Goal: Information Seeking & Learning: Find specific fact

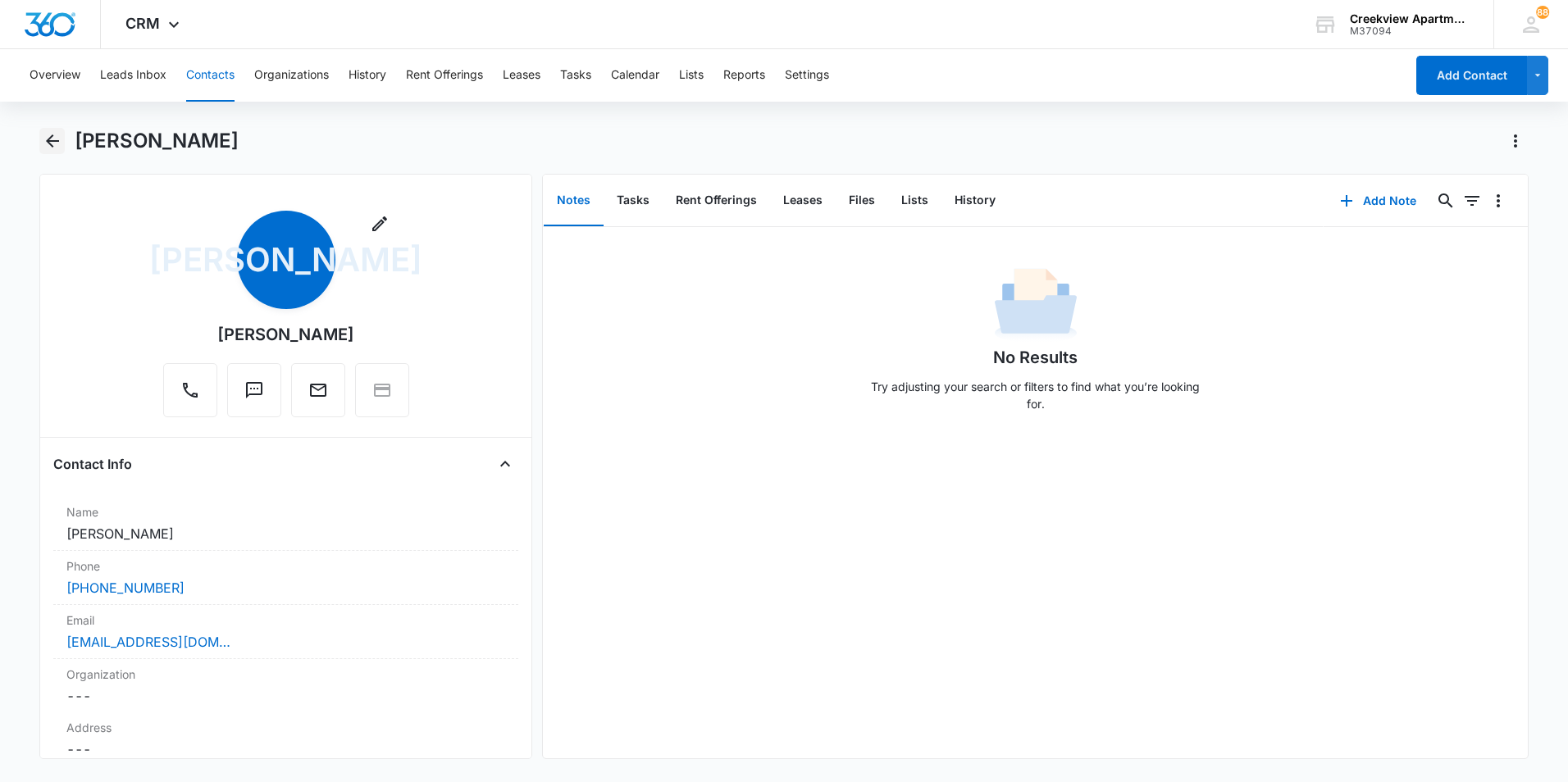
click at [43, 134] on icon "Back" at bounding box center [52, 140] width 20 height 20
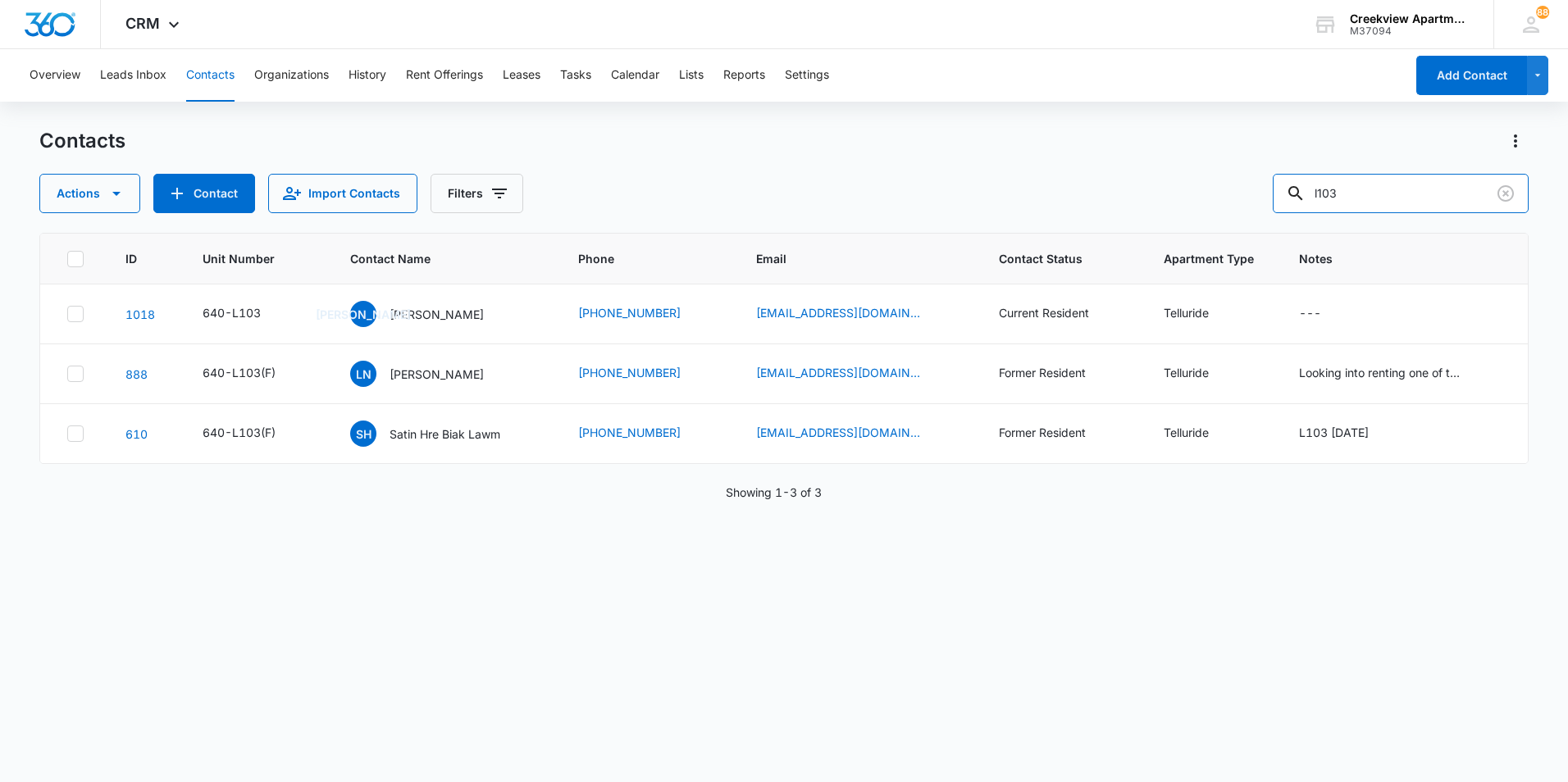
drag, startPoint x: 1366, startPoint y: 187, endPoint x: 1267, endPoint y: 183, distance: 99.1
click at [1267, 183] on div "Actions Contact Import Contacts Filters l103" at bounding box center [784, 193] width 1489 height 39
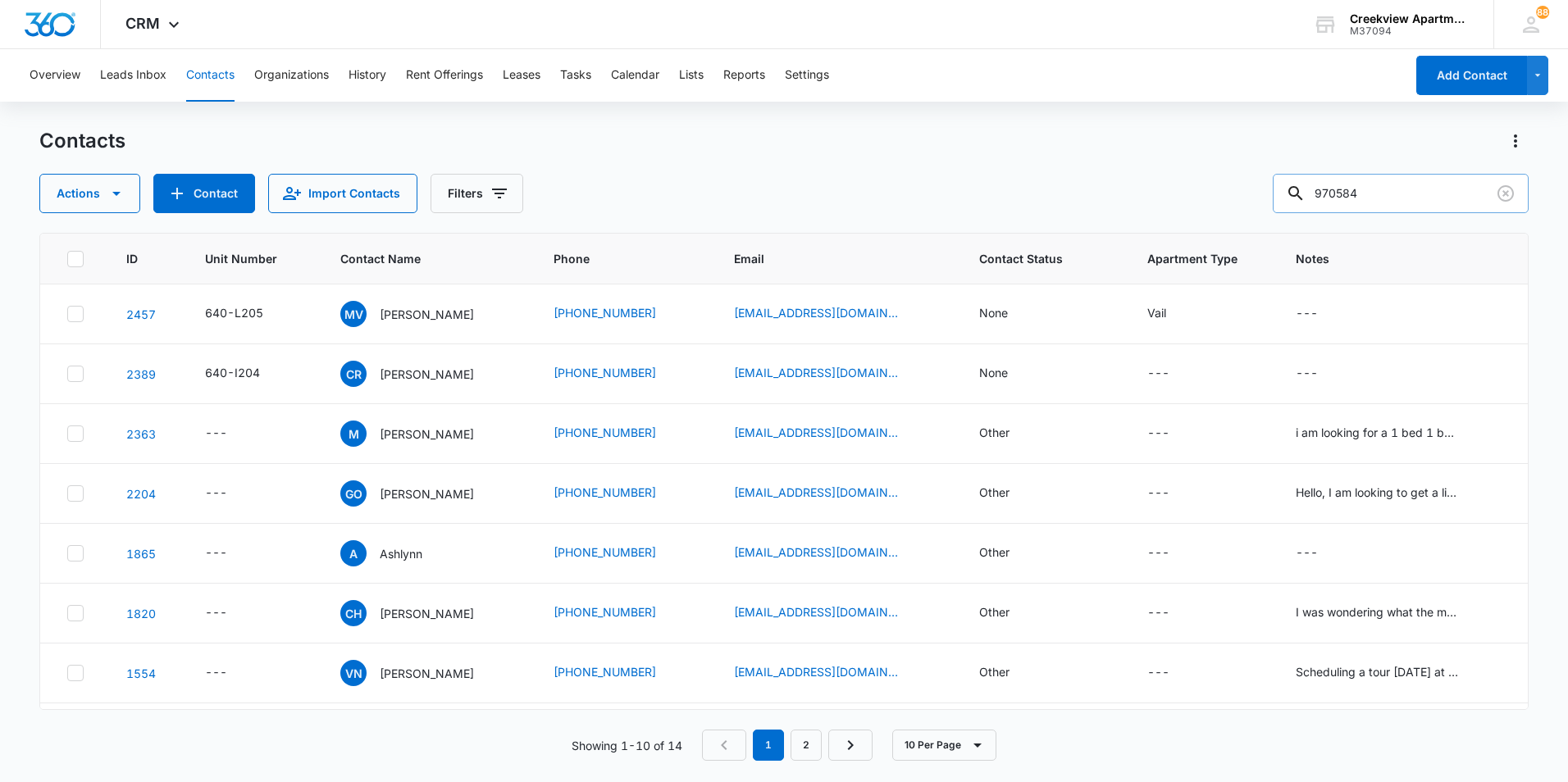
drag, startPoint x: 1411, startPoint y: 199, endPoint x: 1291, endPoint y: 183, distance: 121.1
click at [1291, 183] on input "970584" at bounding box center [1400, 193] width 256 height 39
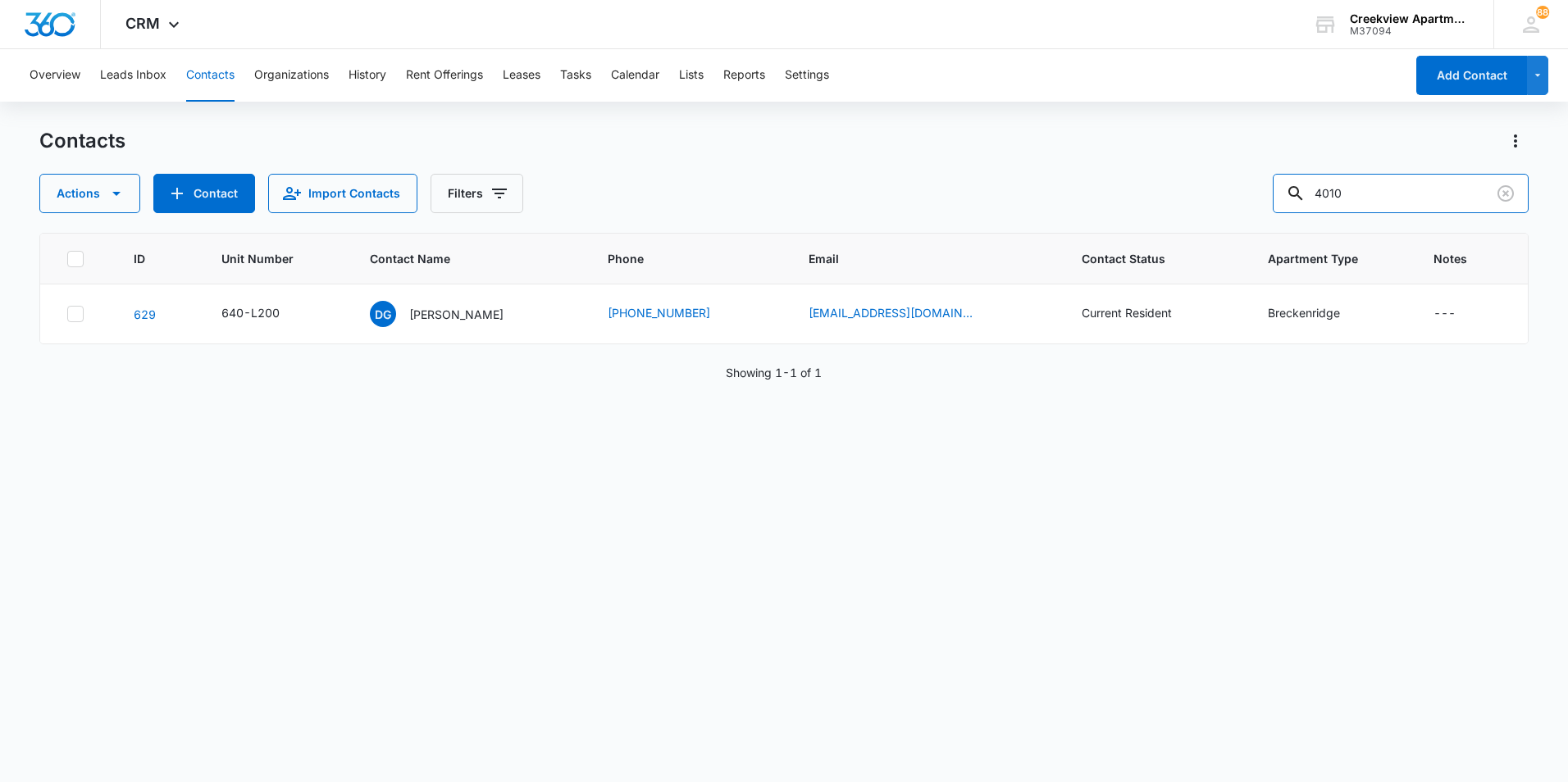
click at [1252, 190] on div "Actions Contact Import Contacts Filters 4010" at bounding box center [784, 193] width 1489 height 39
drag, startPoint x: 1310, startPoint y: 201, endPoint x: 1274, endPoint y: 193, distance: 36.9
click at [1274, 193] on div "Actions Contact Import Contacts Filters k104" at bounding box center [784, 193] width 1489 height 39
type input "[PERSON_NAME]"
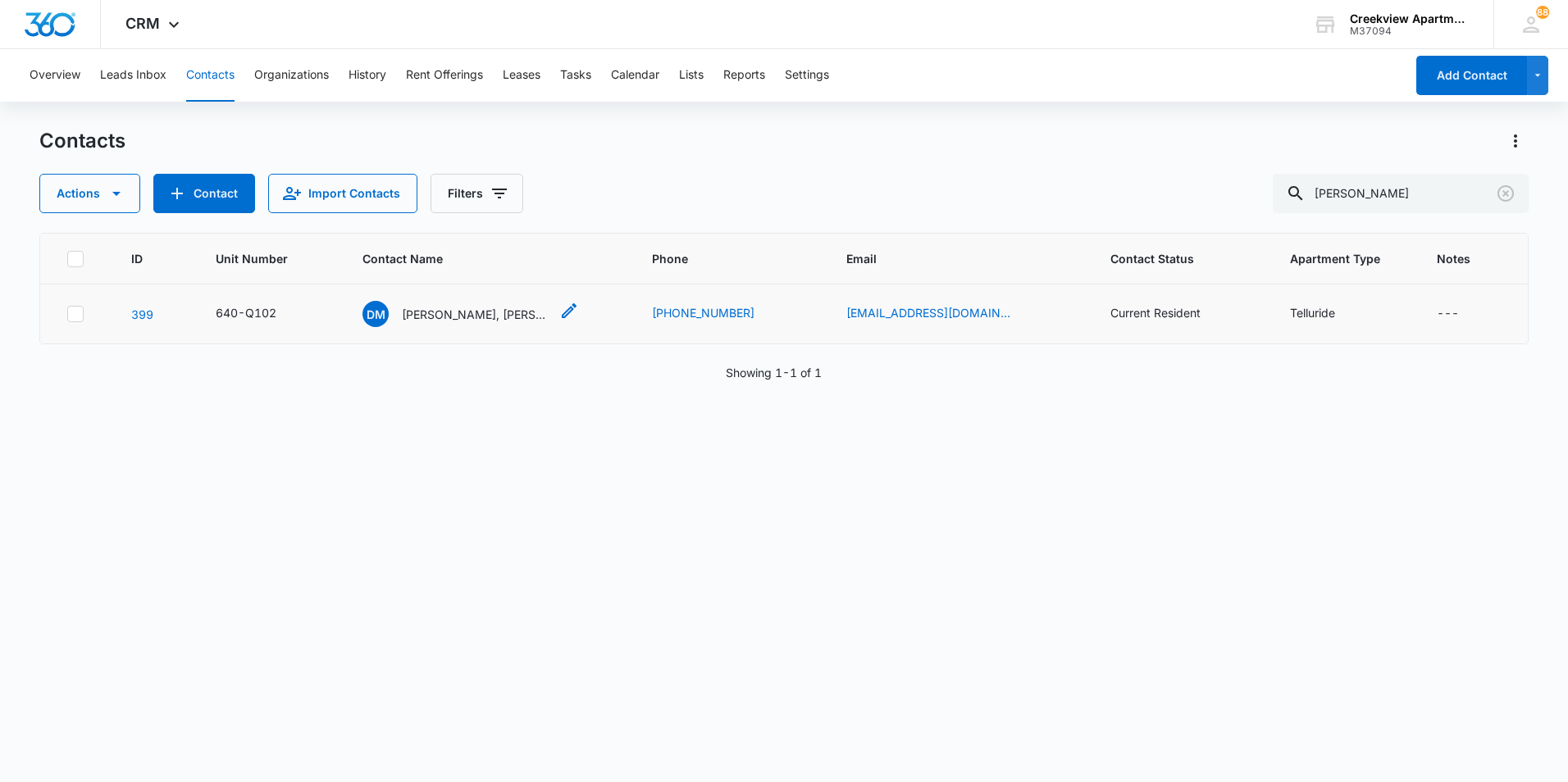
click at [487, 308] on p "[PERSON_NAME], [PERSON_NAME]" at bounding box center [475, 314] width 147 height 17
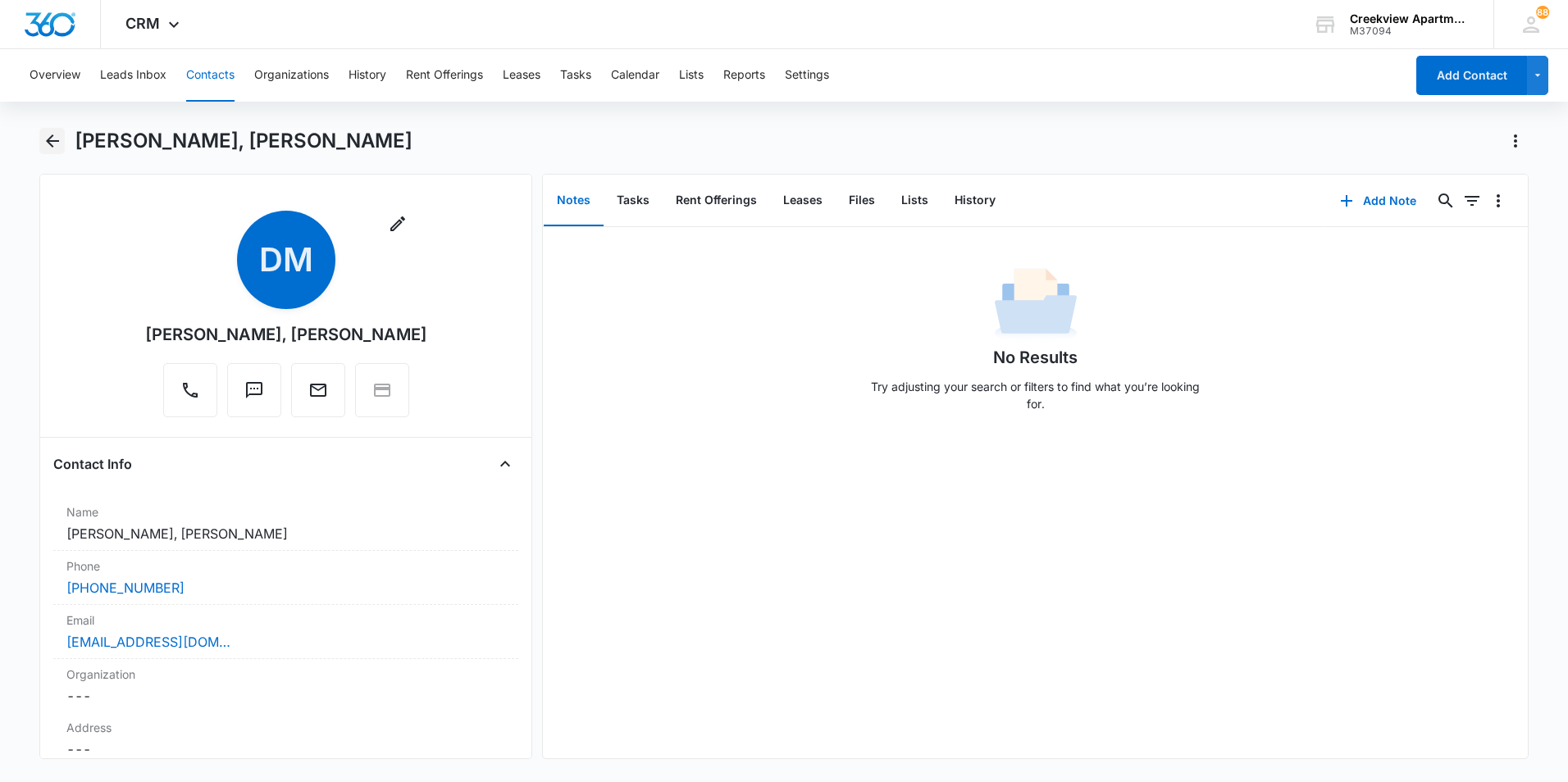
click at [59, 144] on icon "Back" at bounding box center [52, 140] width 20 height 20
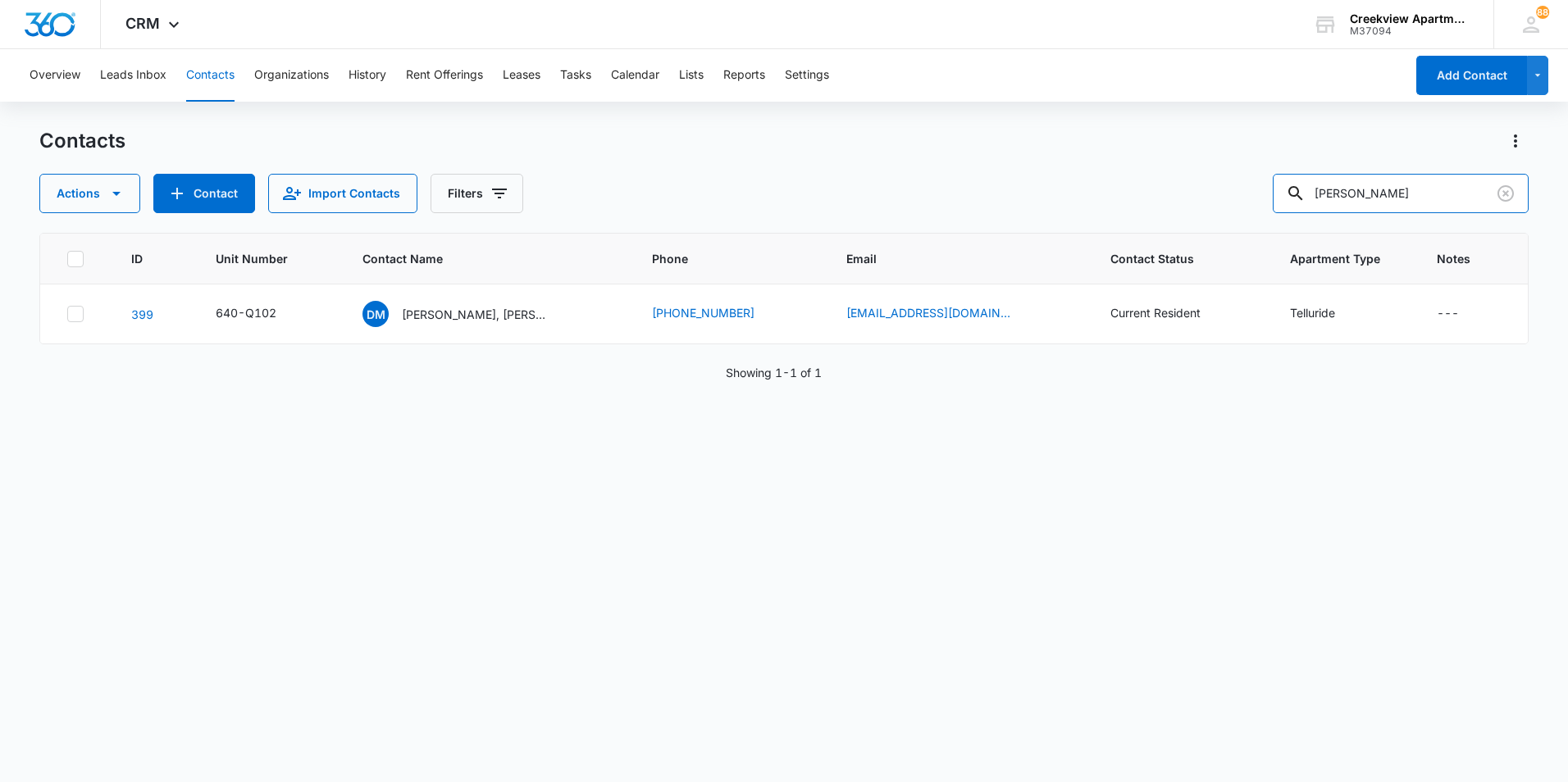
drag, startPoint x: 1395, startPoint y: 182, endPoint x: 1263, endPoint y: 182, distance: 132.0
click at [1263, 182] on div "Actions Contact Import Contacts Filters [PERSON_NAME]" at bounding box center [784, 193] width 1489 height 39
type input "a301"
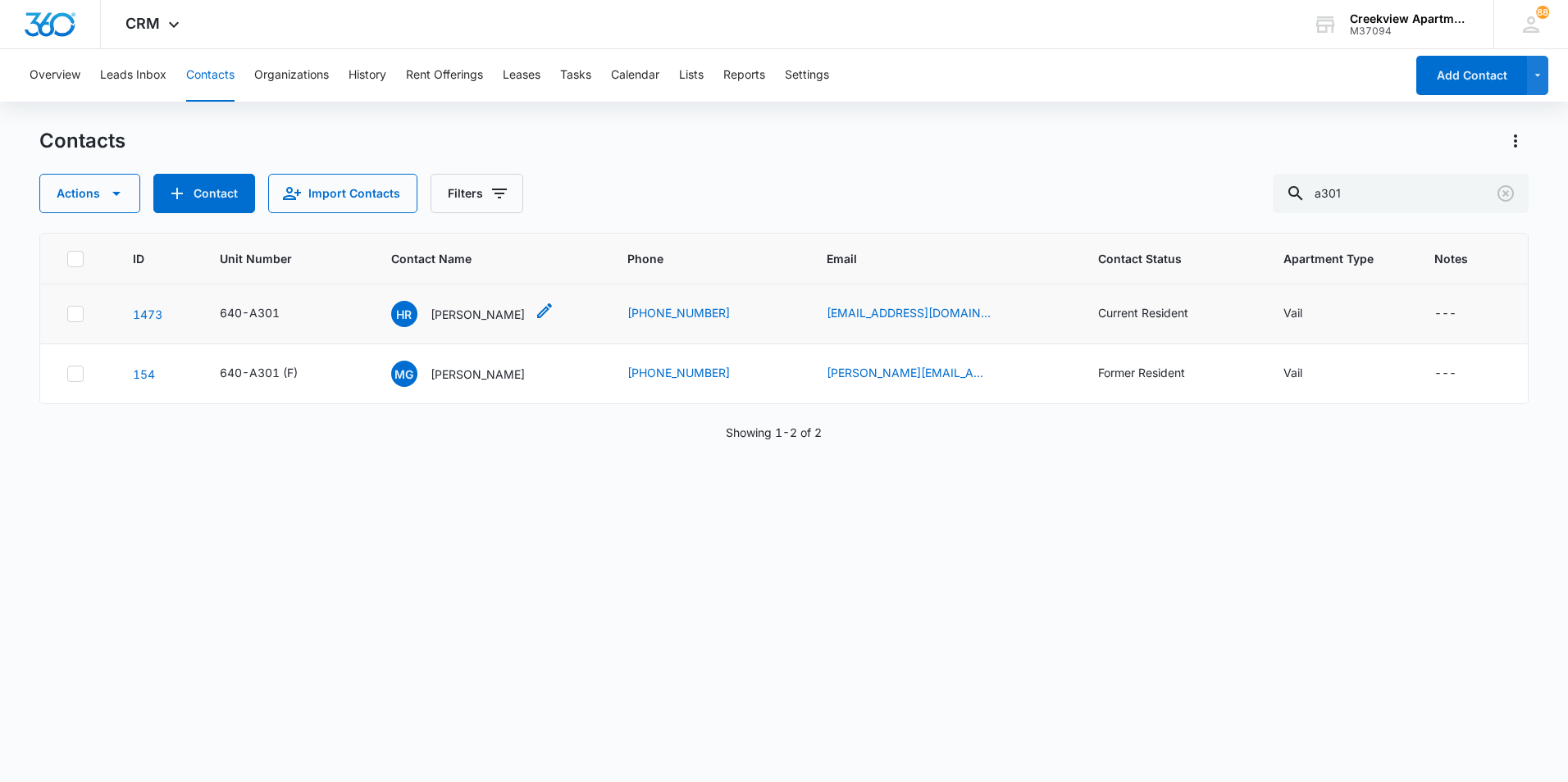
click at [462, 311] on p "[PERSON_NAME]" at bounding box center [477, 314] width 94 height 17
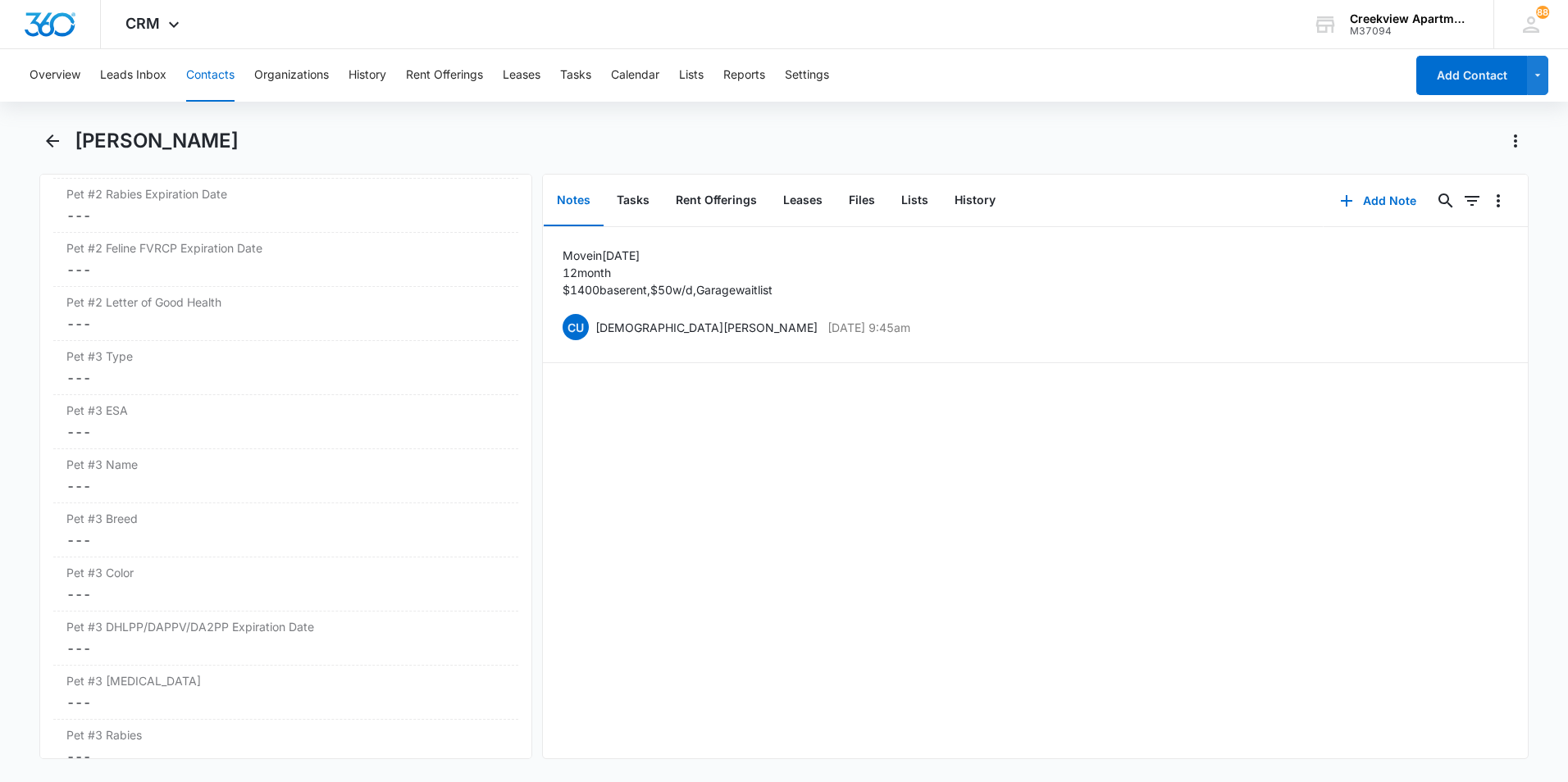
scroll to position [3993, 0]
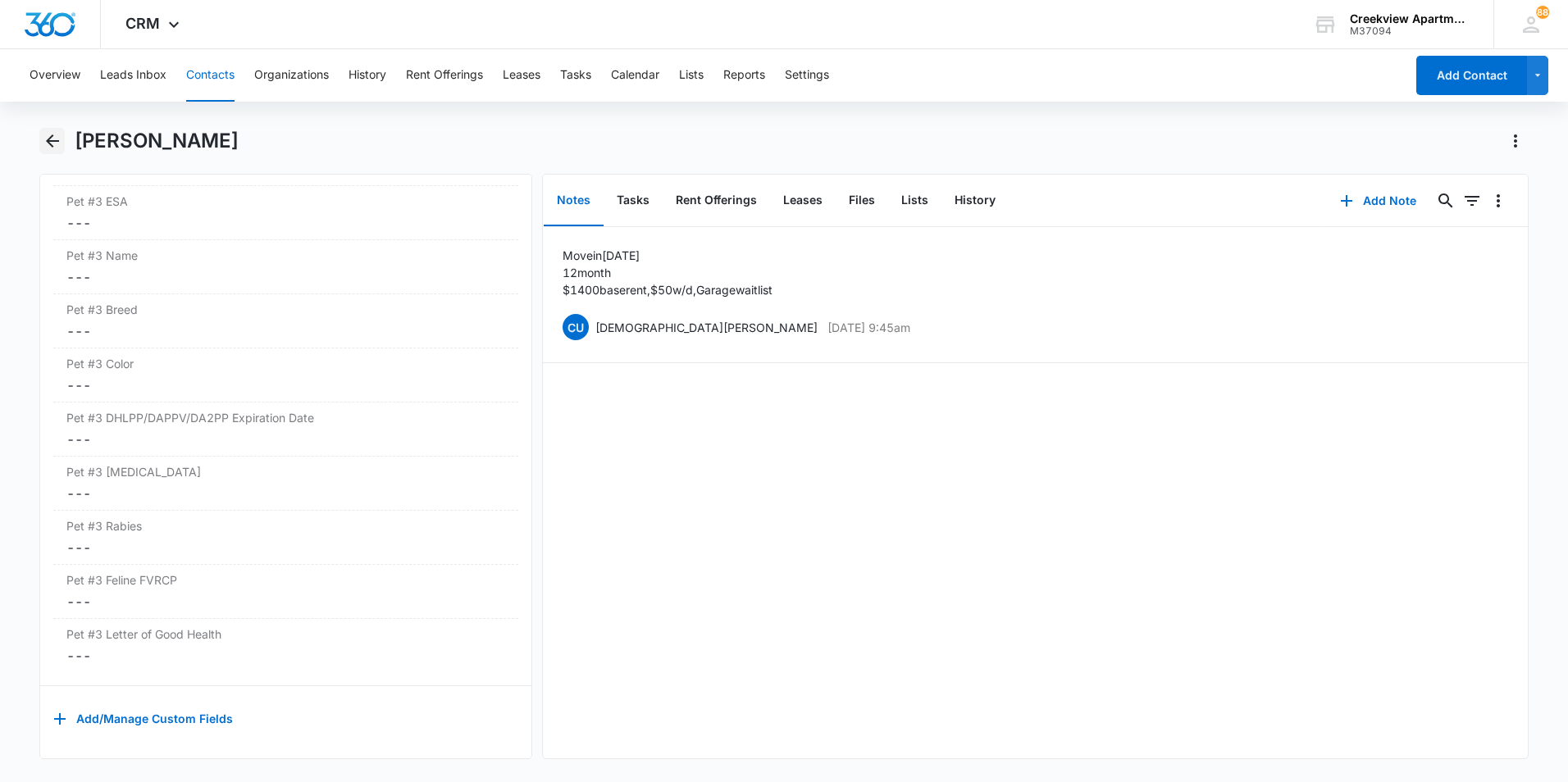
click at [52, 138] on icon "Back" at bounding box center [52, 140] width 20 height 20
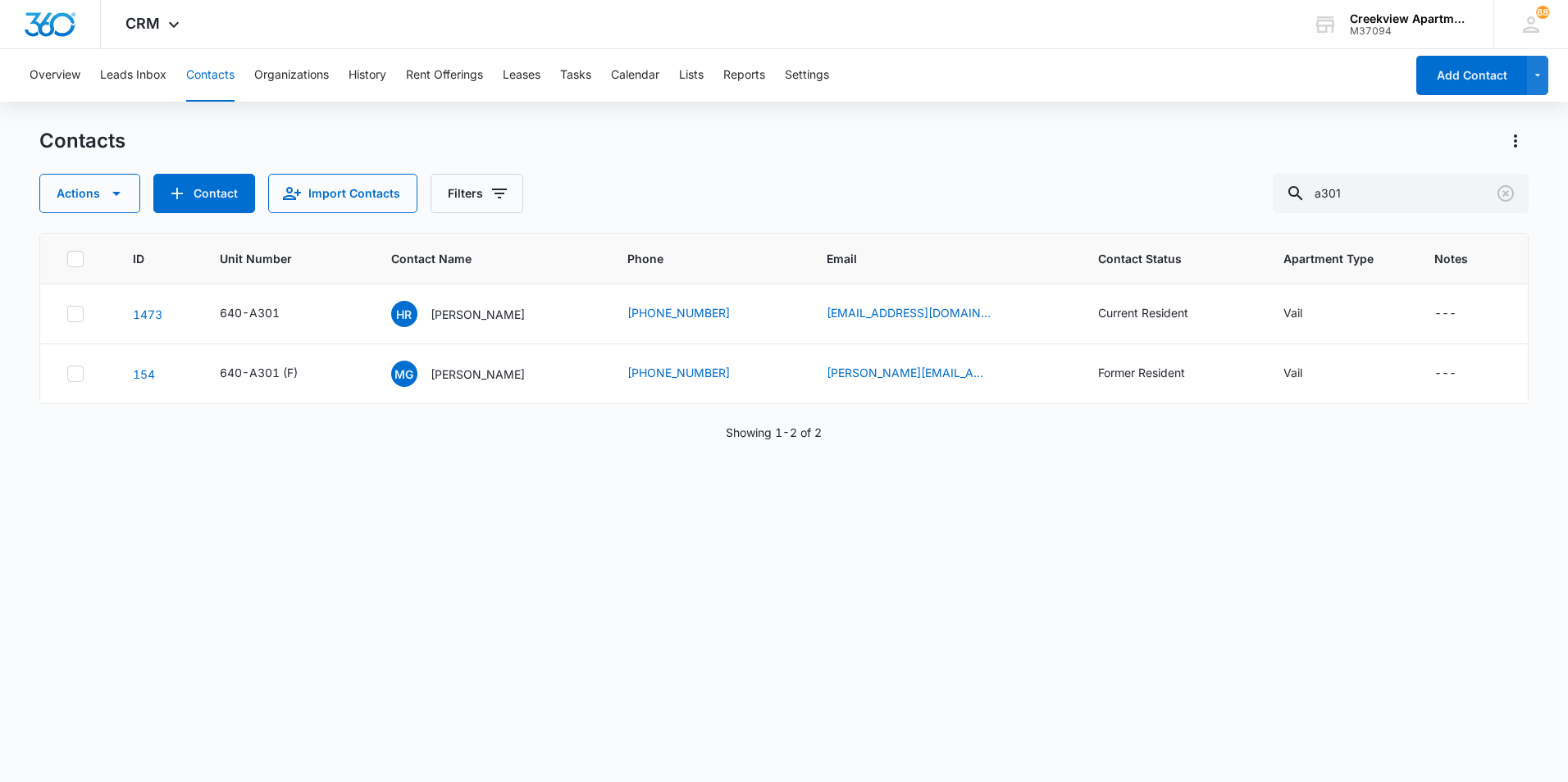
click at [630, 476] on div "ID Unit Number Contact Name Phone Email Contact Status Apartment Type Notes 147…" at bounding box center [784, 497] width 1489 height 528
click at [848, 607] on div "ID Unit Number Contact Name Phone Email Contact Status Apartment Type Notes 147…" at bounding box center [784, 497] width 1489 height 528
click at [691, 602] on div "ID Unit Number Contact Name Phone Email Contact Status Apartment Type Notes 147…" at bounding box center [784, 497] width 1489 height 528
drag, startPoint x: 1272, startPoint y: 201, endPoint x: 1252, endPoint y: 201, distance: 20.0
click at [1252, 201] on div "Actions Contact Import Contacts Filters a301" at bounding box center [784, 193] width 1489 height 39
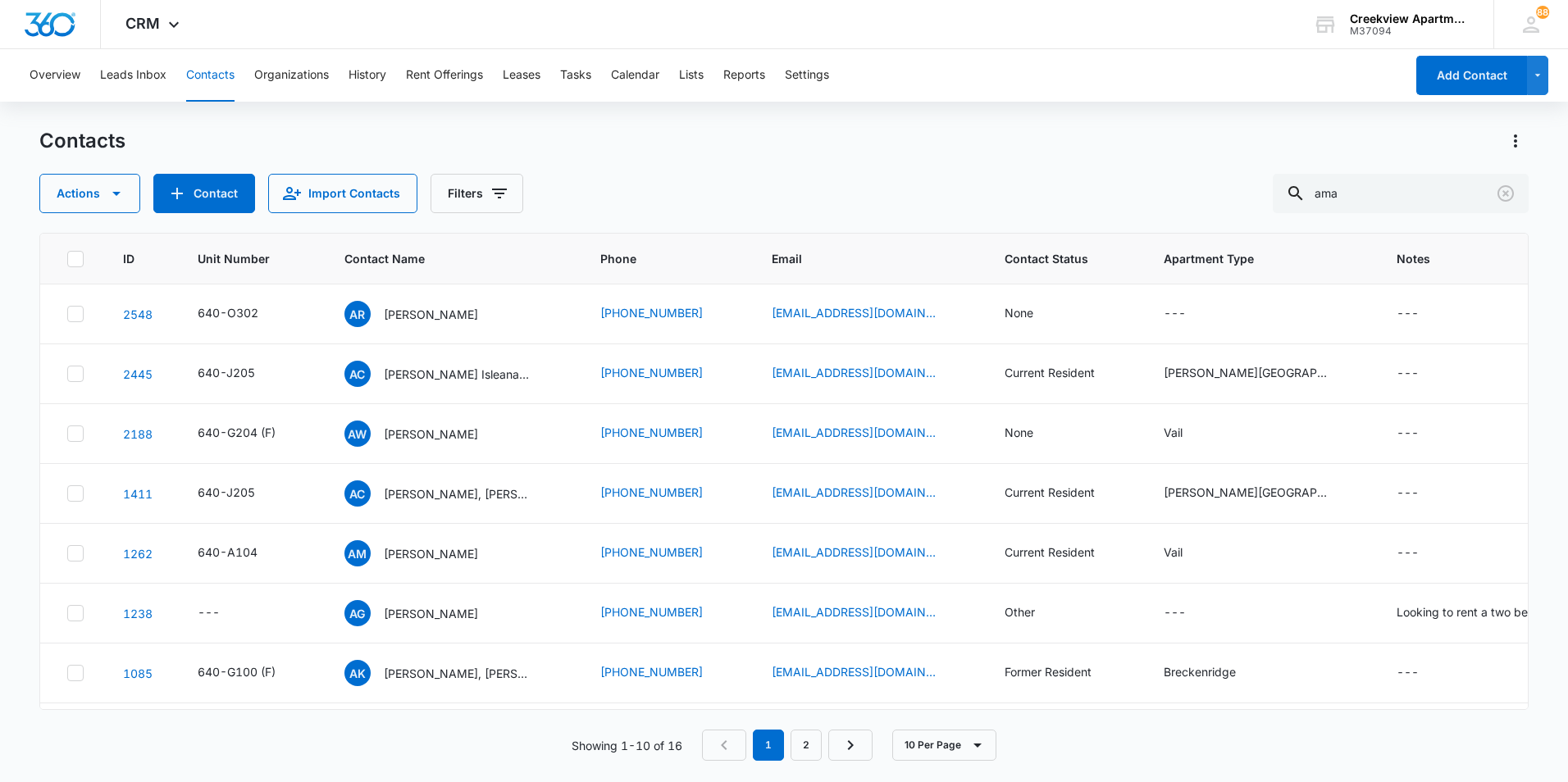
click at [762, 138] on div "Contacts" at bounding box center [784, 140] width 1489 height 26
click at [437, 756] on div "Showing 1-10 of 16 1 2 10 Per Page" at bounding box center [784, 745] width 1489 height 31
click at [579, 158] on div "Contacts Actions Contact Import Contacts Filters ama" at bounding box center [784, 170] width 1489 height 85
click at [233, 68] on button "Contacts" at bounding box center [210, 76] width 48 height 53
drag, startPoint x: 1377, startPoint y: 196, endPoint x: 1352, endPoint y: 195, distance: 25.0
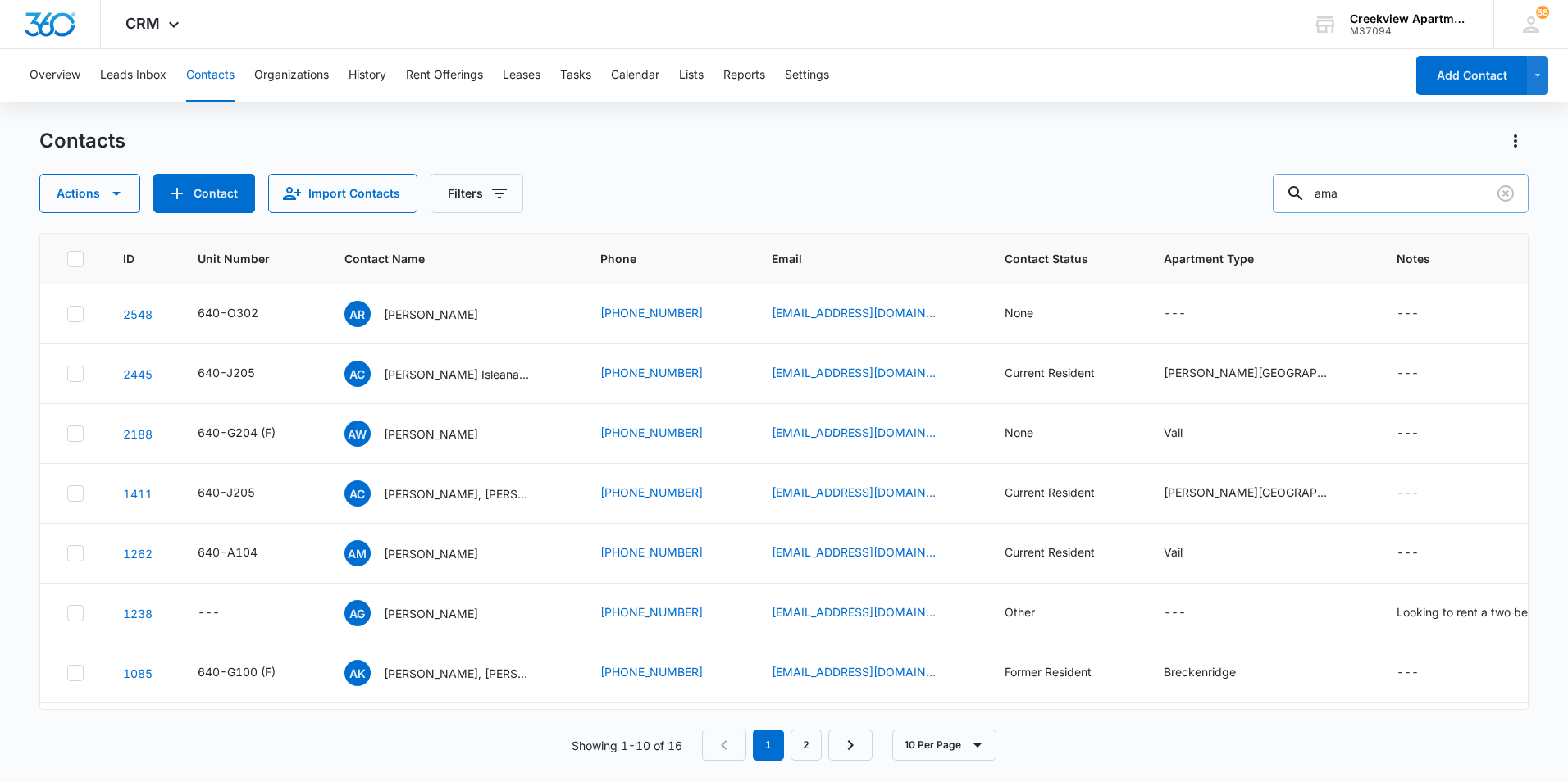
click at [1352, 195] on input "ama" at bounding box center [1400, 193] width 256 height 39
drag, startPoint x: 1352, startPoint y: 195, endPoint x: 1329, endPoint y: 197, distance: 23.1
click at [1329, 197] on input "ama" at bounding box center [1400, 193] width 256 height 39
click at [1370, 199] on input "ama" at bounding box center [1400, 193] width 256 height 39
type input "a"
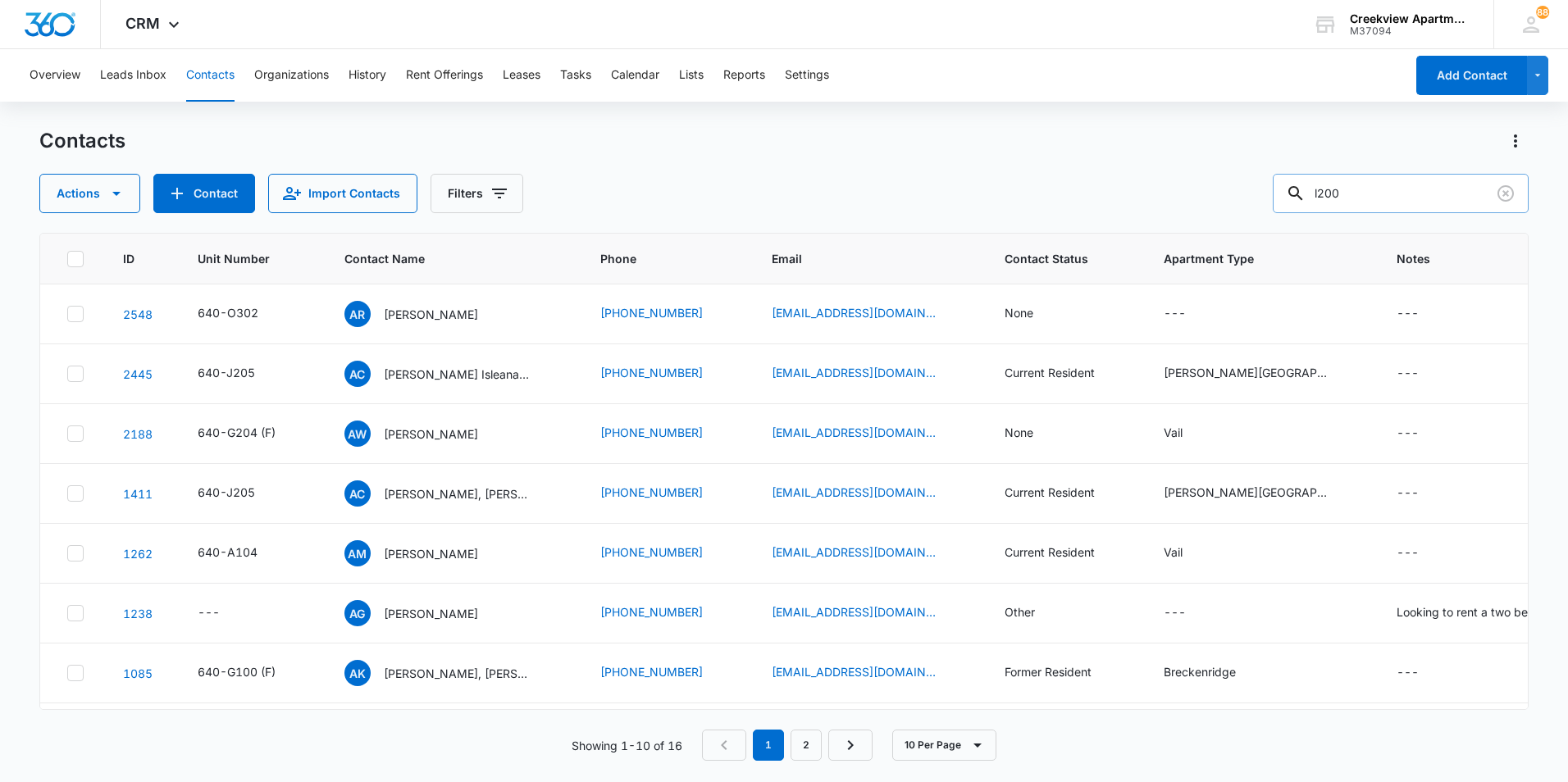
type input "l200"
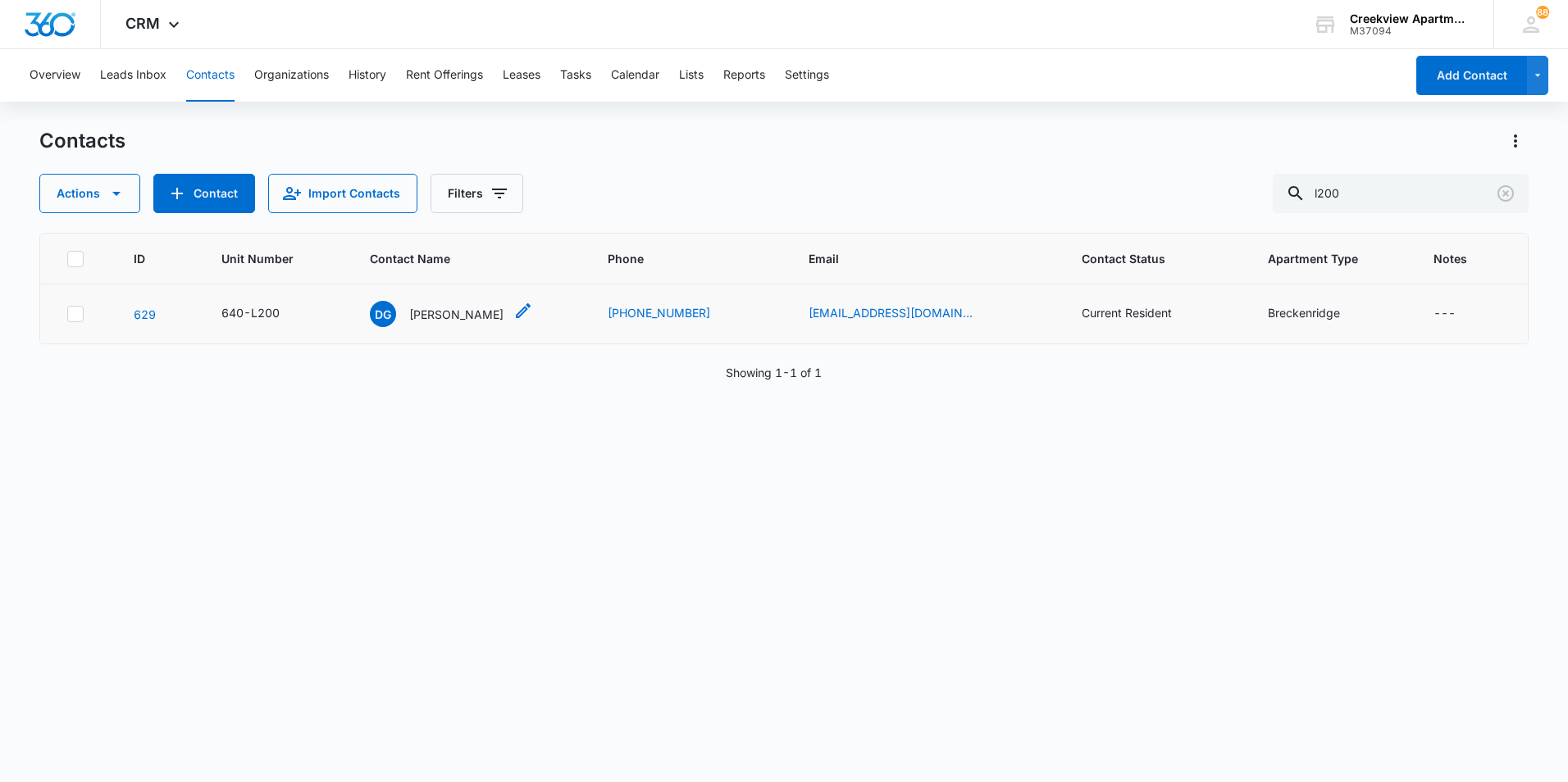
click at [444, 324] on div "DG [PERSON_NAME]" at bounding box center [436, 314] width 134 height 26
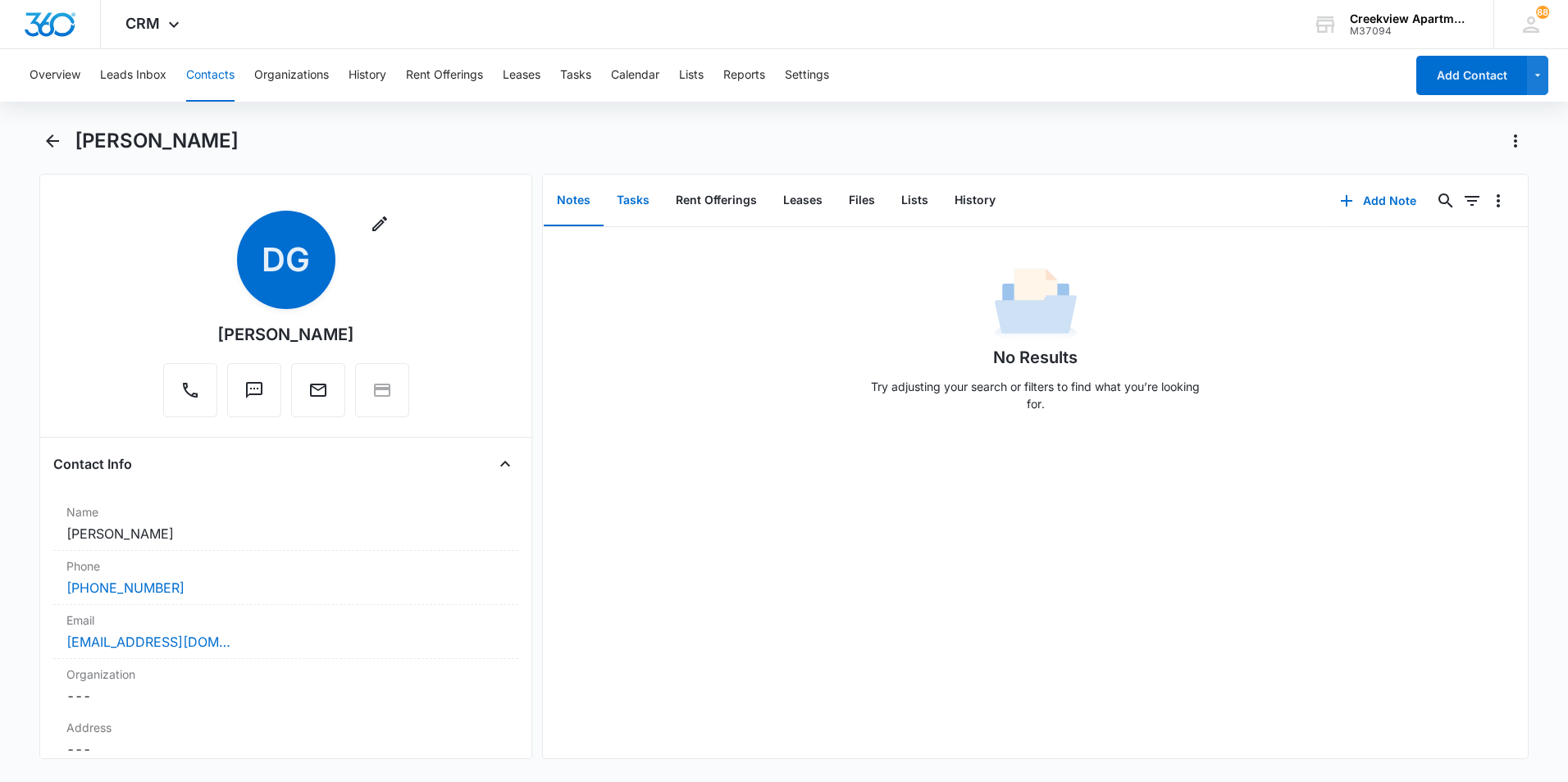
click at [619, 200] on button "Tasks" at bounding box center [632, 201] width 59 height 51
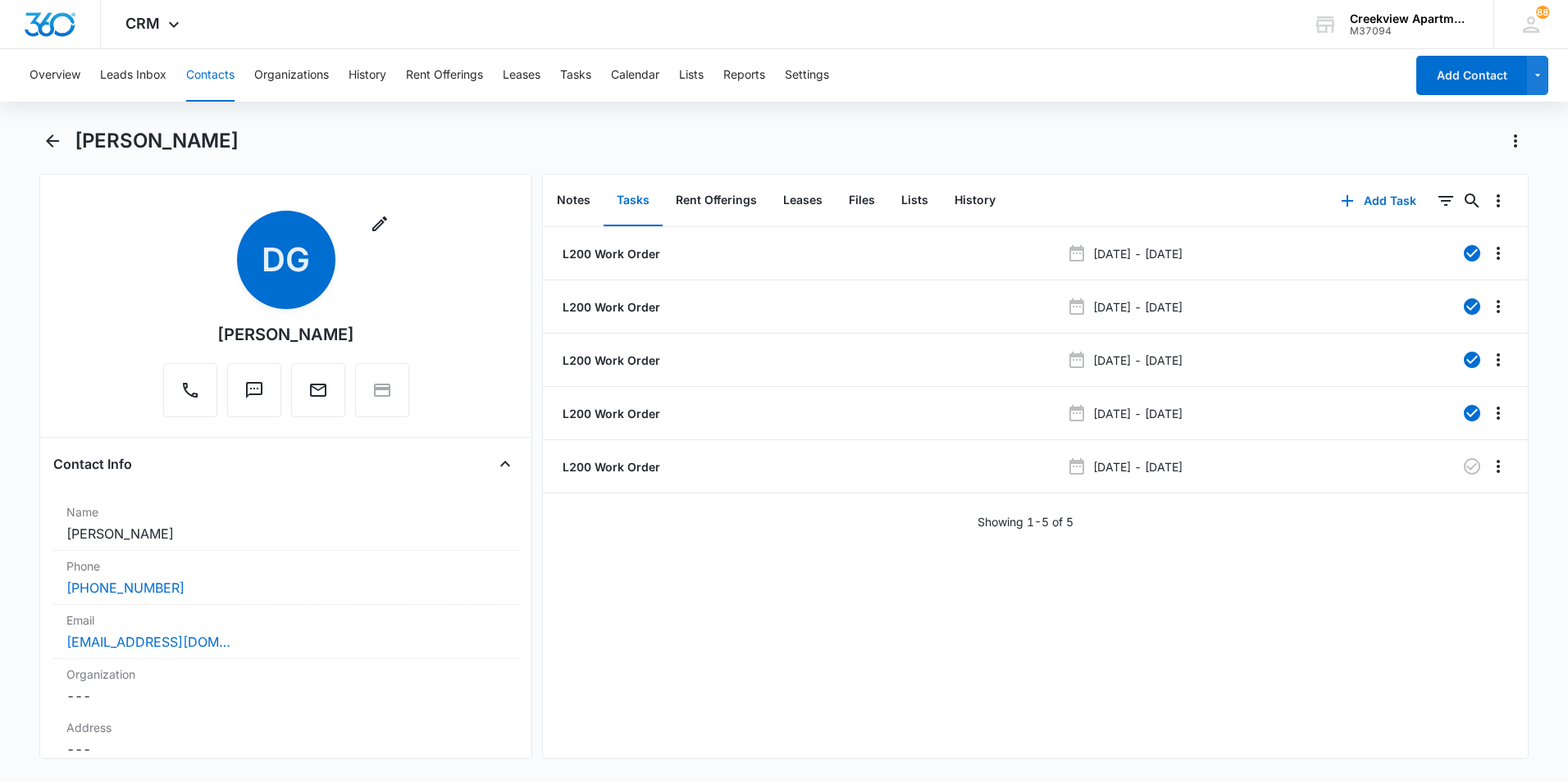
click at [69, 139] on div "[PERSON_NAME]" at bounding box center [784, 151] width 1489 height 46
click at [55, 140] on icon "Back" at bounding box center [52, 140] width 13 height 13
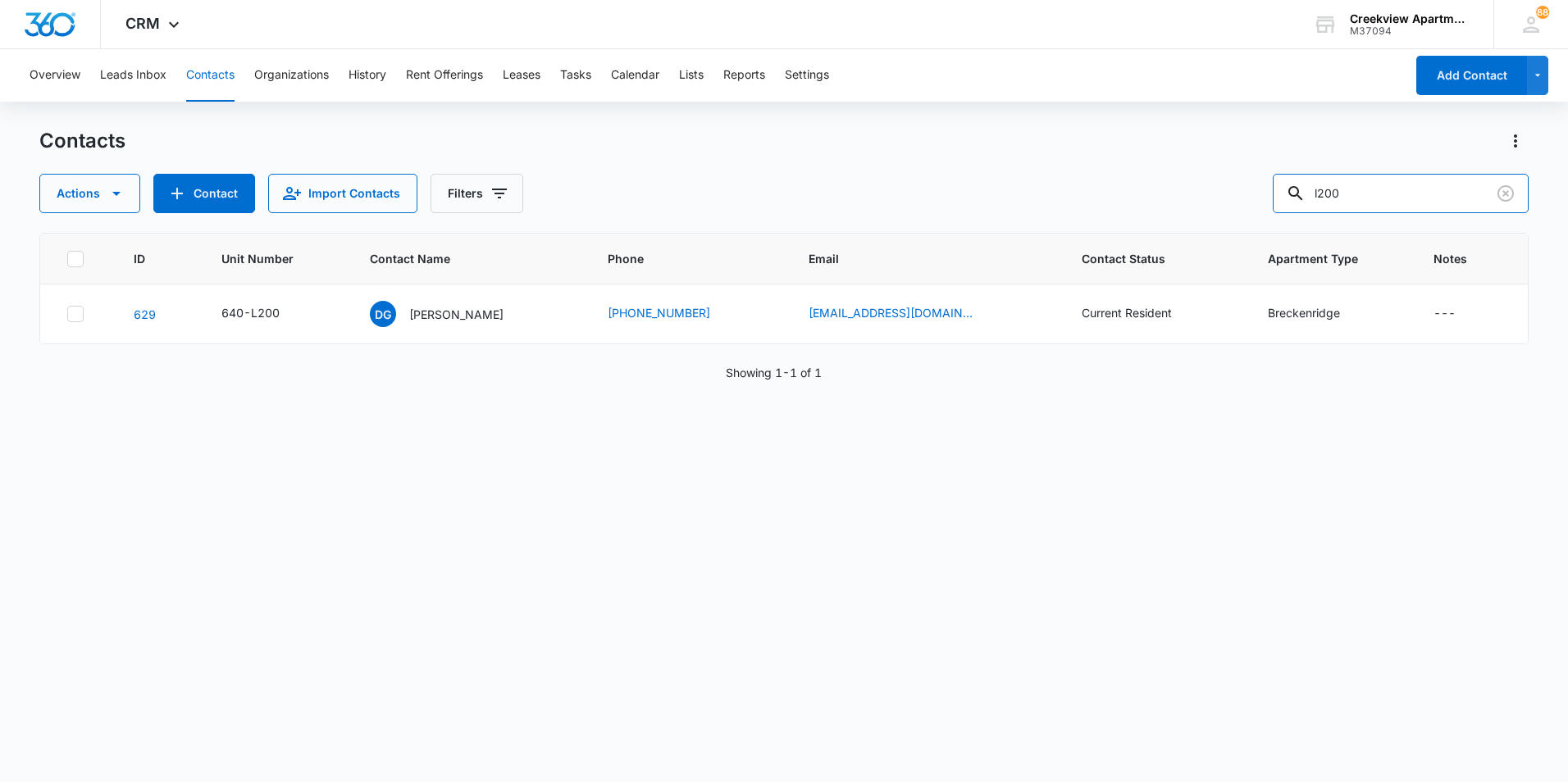
drag, startPoint x: 1280, startPoint y: 208, endPoint x: 1269, endPoint y: 211, distance: 11.4
click at [1269, 211] on div "Actions Contact Import Contacts Filters l200" at bounding box center [784, 193] width 1489 height 39
type input "a302"
